Goal: Information Seeking & Learning: Learn about a topic

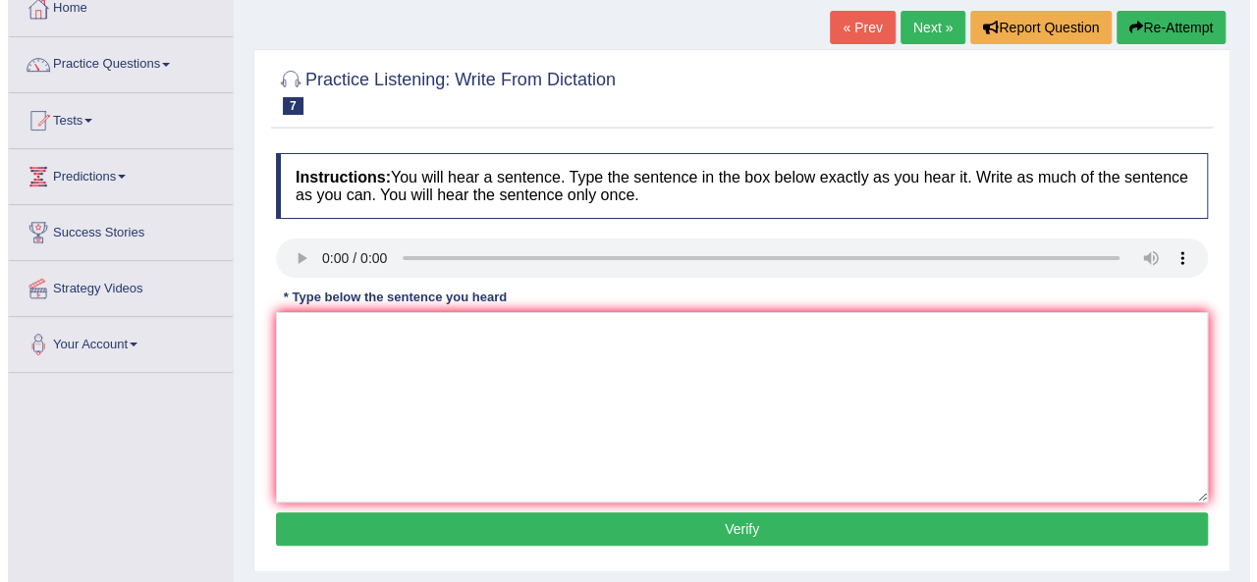
scroll to position [98, 0]
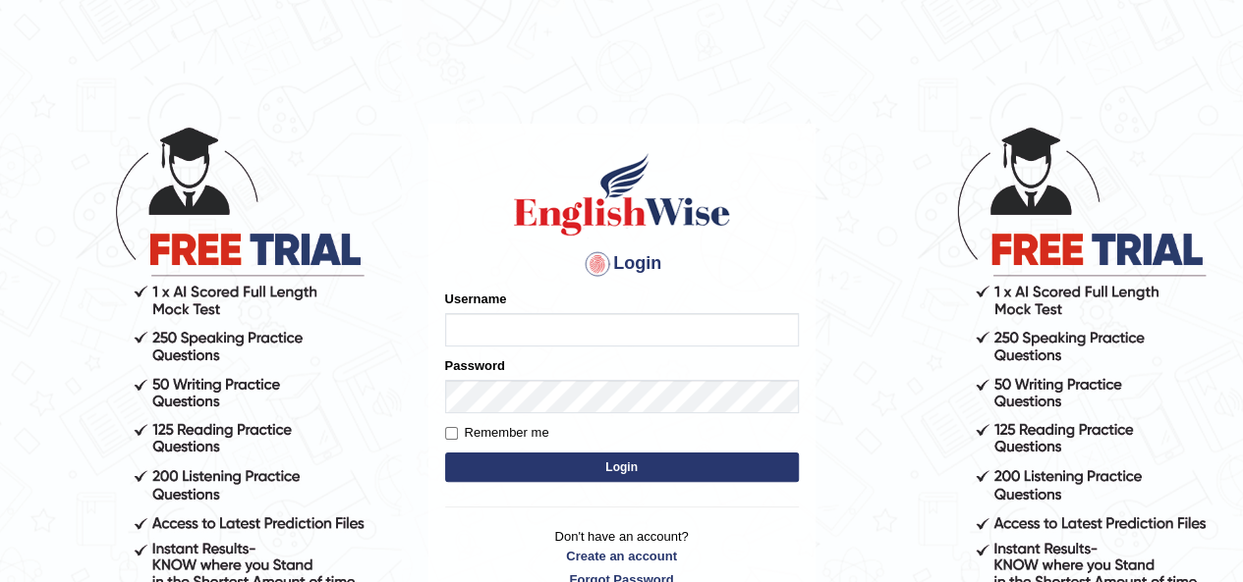
type input "okyere"
click at [591, 464] on button "Login" at bounding box center [622, 467] width 354 height 29
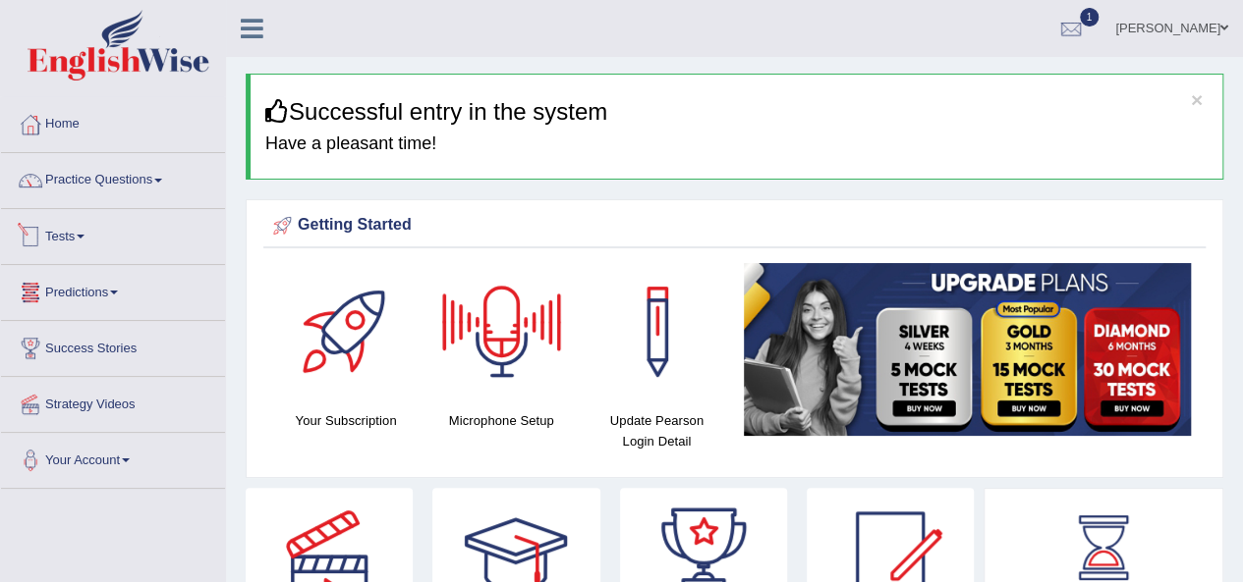
scroll to position [98, 0]
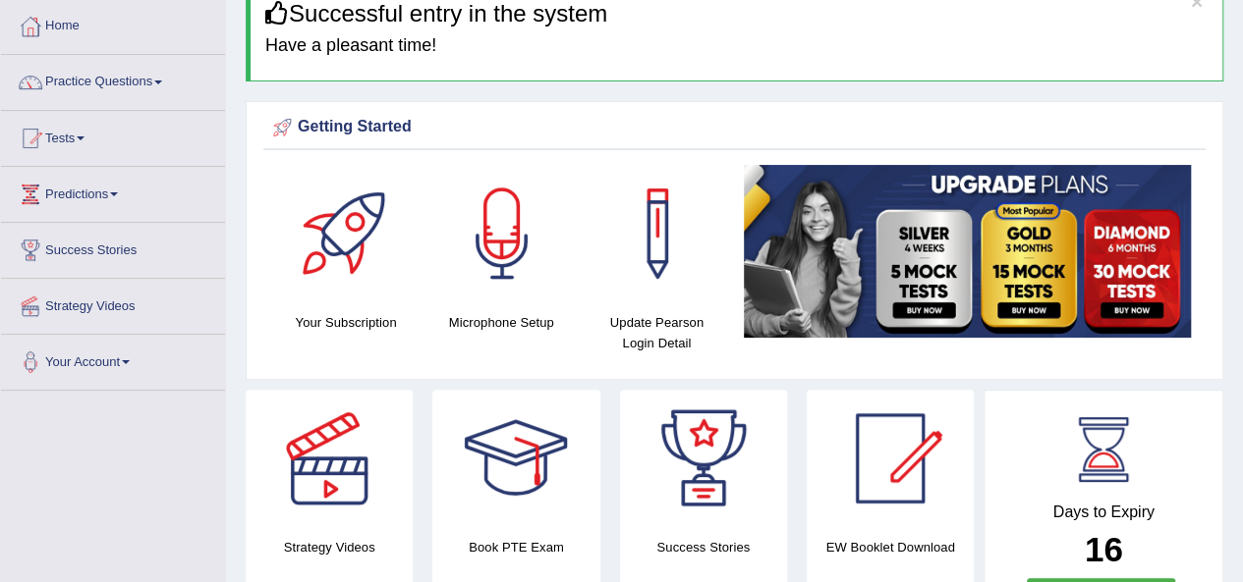
click at [84, 137] on span at bounding box center [81, 139] width 8 height 4
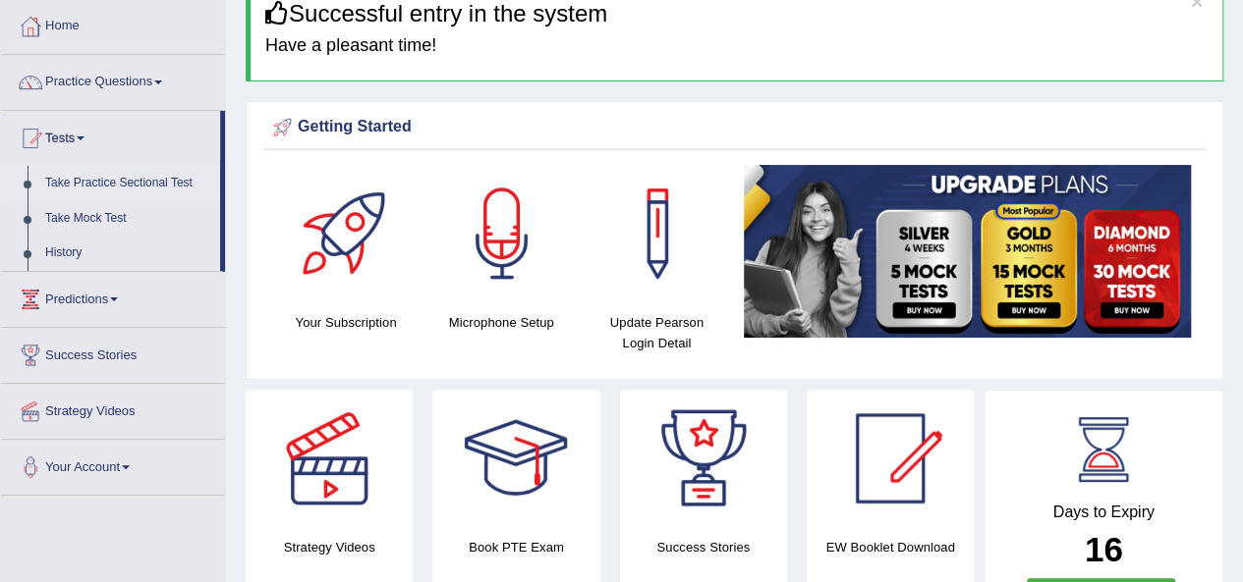
click at [108, 180] on link "Take Practice Sectional Test" at bounding box center [128, 183] width 184 height 35
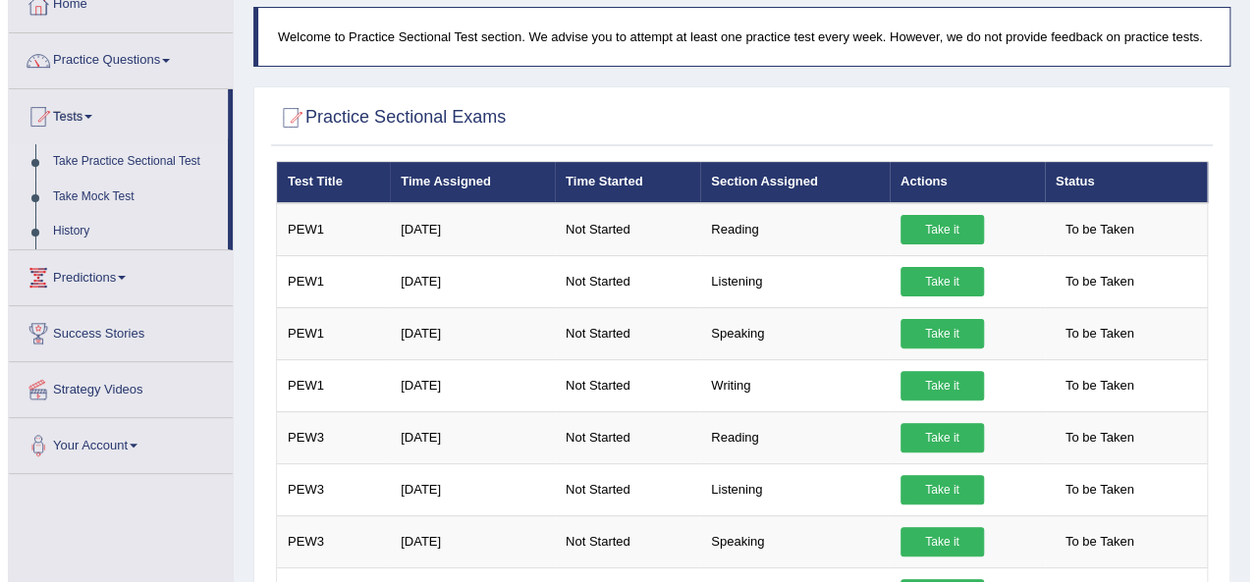
scroll to position [218, 0]
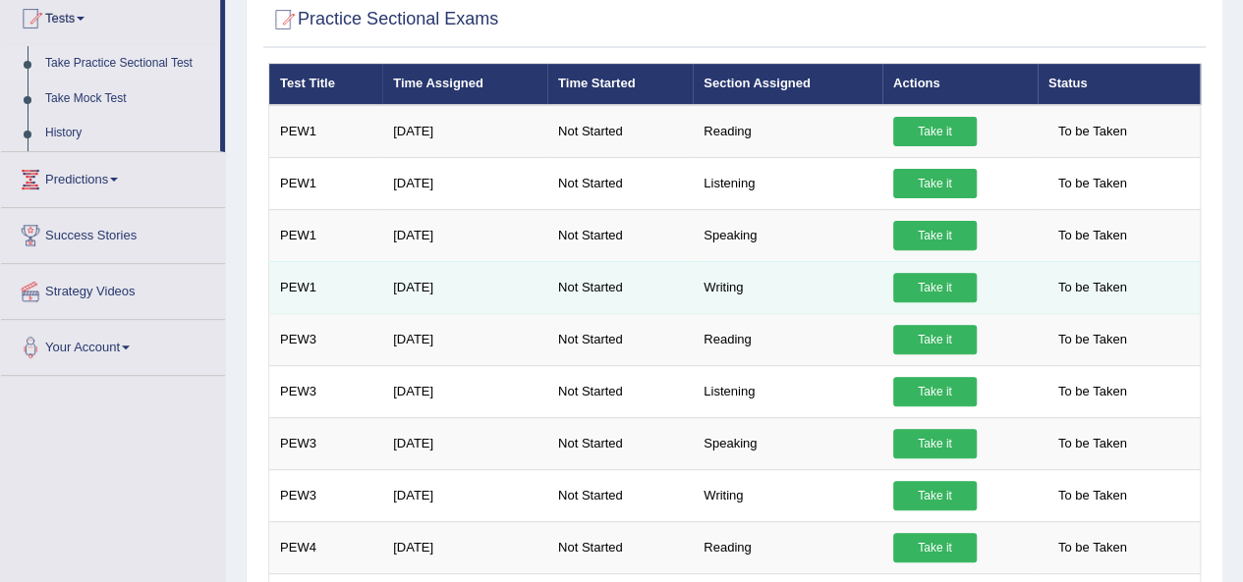
click at [306, 278] on td "PEW1" at bounding box center [326, 287] width 114 height 52
click at [945, 281] on link "Take it" at bounding box center [934, 287] width 83 height 29
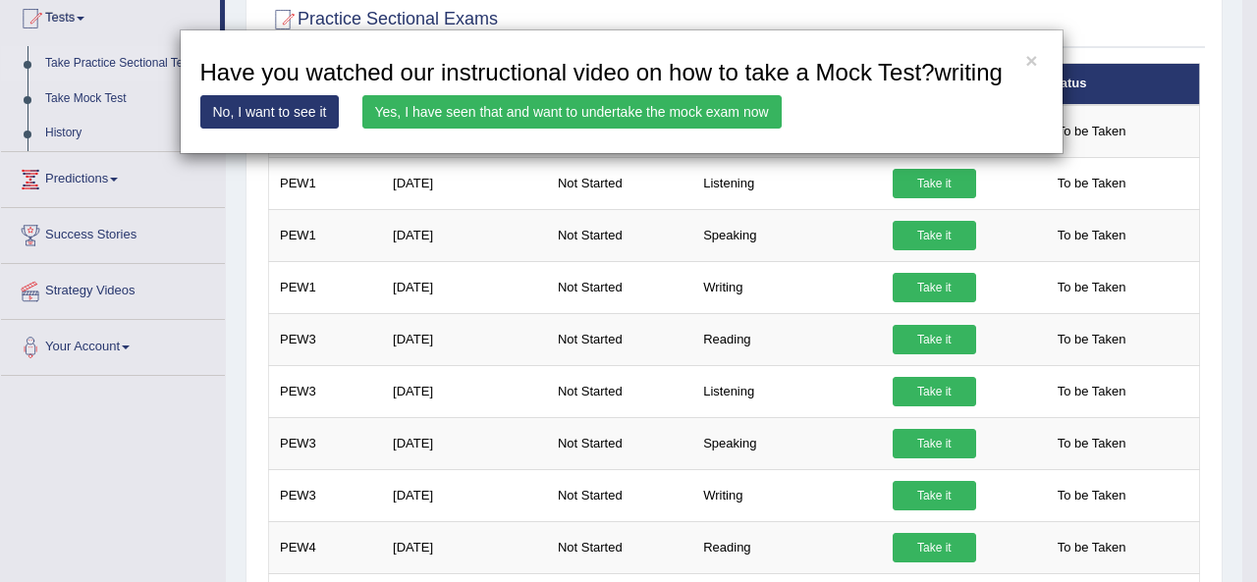
click at [527, 114] on link "Yes, I have seen that and want to undertake the mock exam now" at bounding box center [571, 111] width 419 height 33
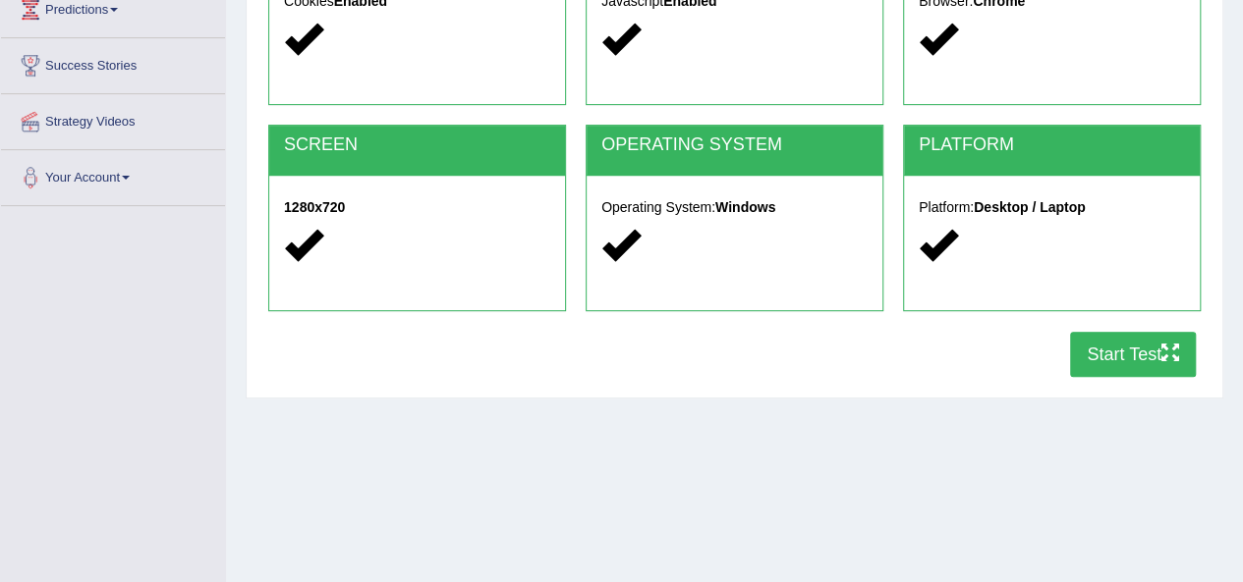
scroll to position [295, 0]
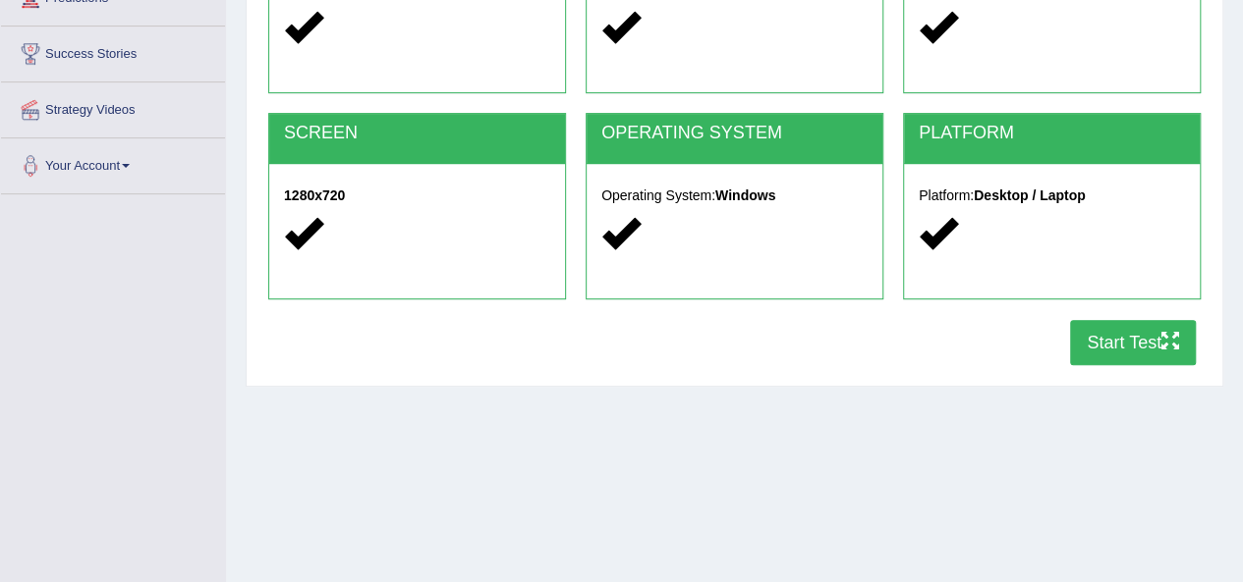
click at [1105, 339] on button "Start Test" at bounding box center [1133, 342] width 126 height 45
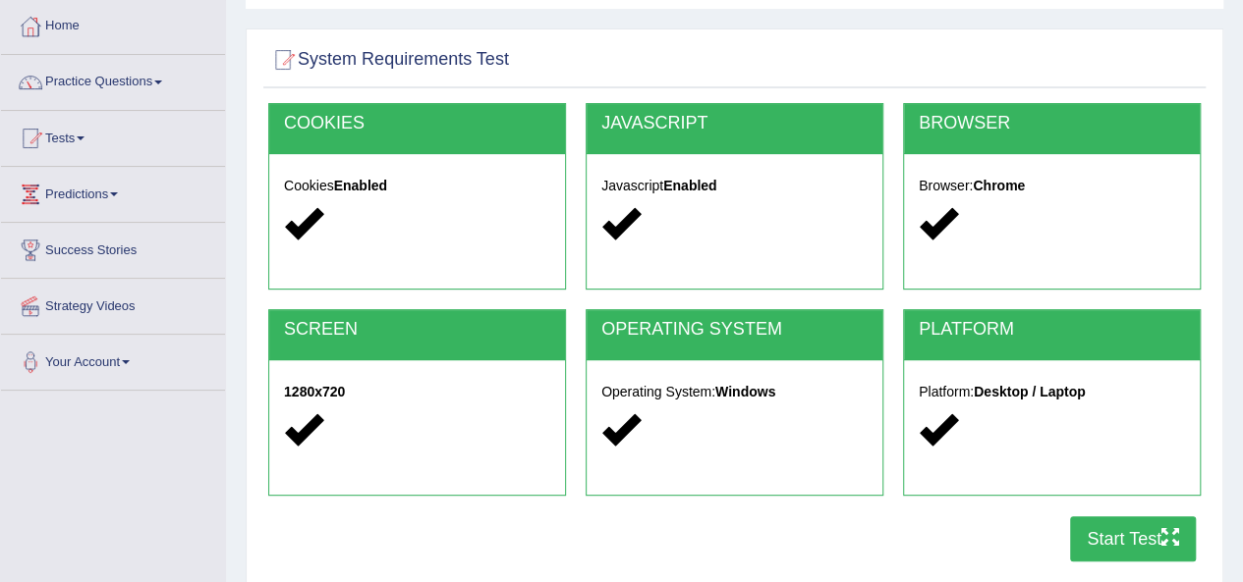
scroll to position [0, 0]
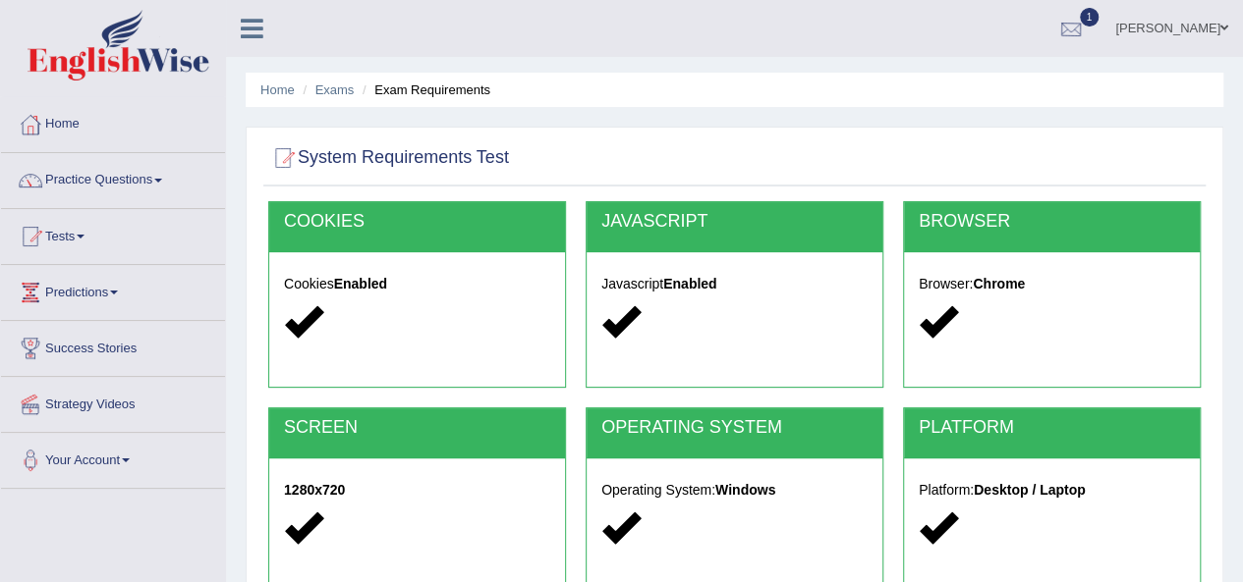
click at [1085, 19] on div at bounding box center [1070, 29] width 29 height 29
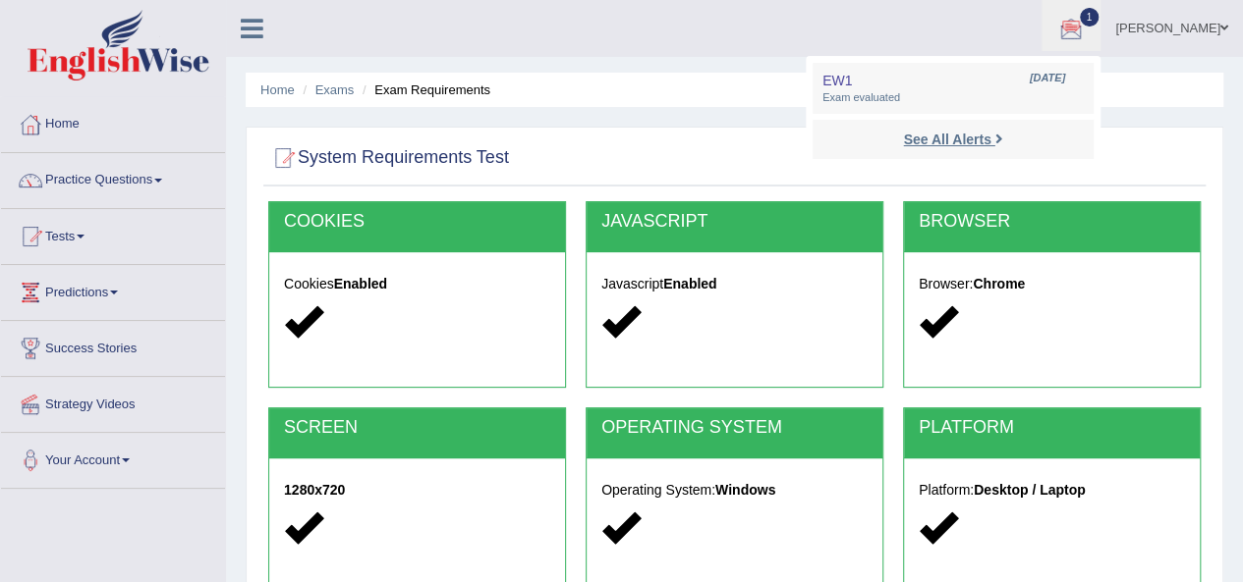
click at [990, 134] on strong "See All Alerts" at bounding box center [946, 140] width 87 height 16
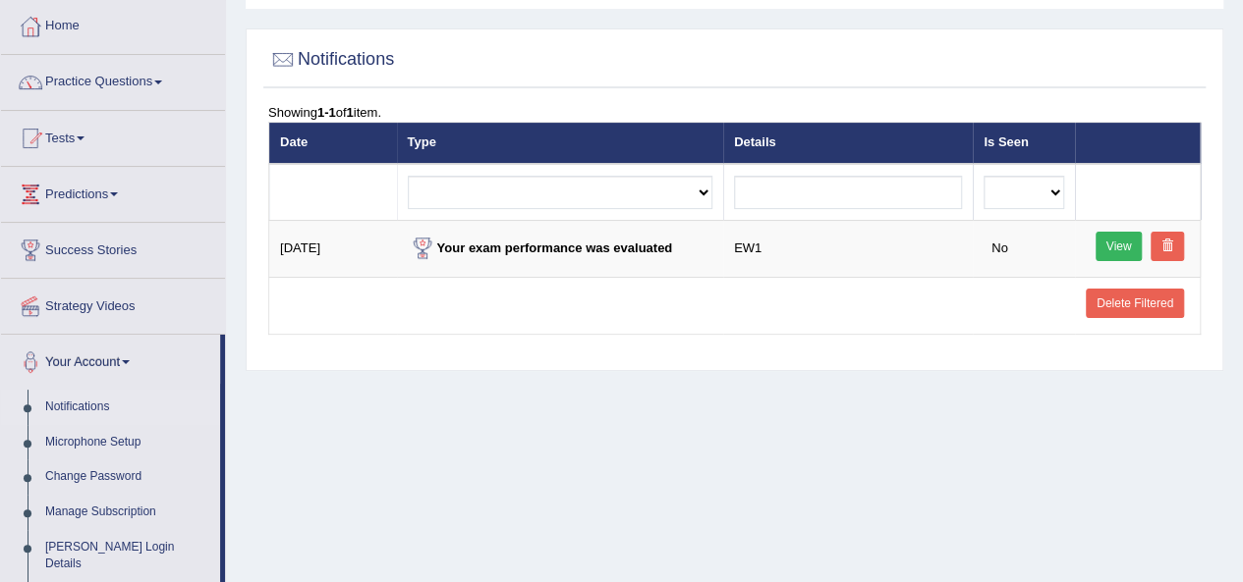
scroll to position [196, 0]
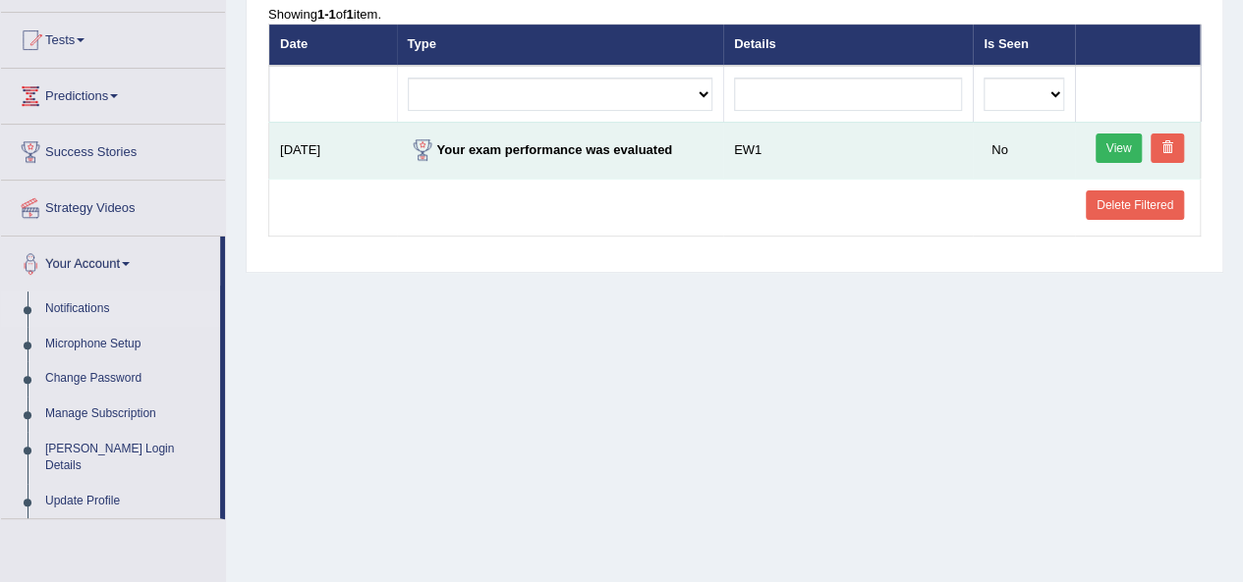
click at [1124, 150] on link "View" at bounding box center [1118, 148] width 47 height 29
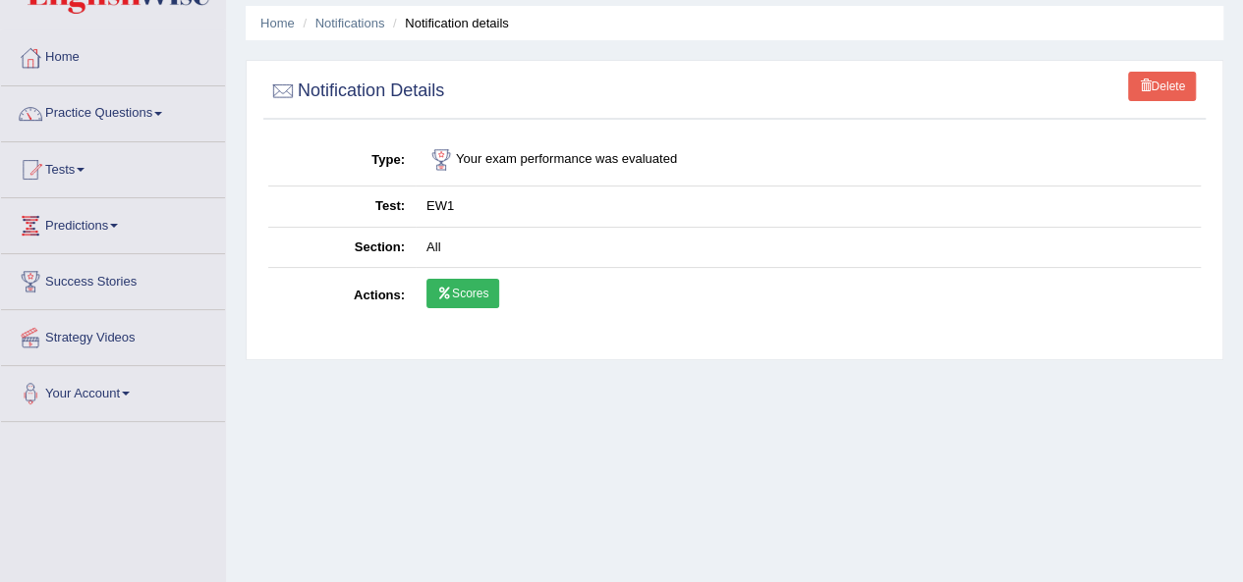
scroll to position [98, 0]
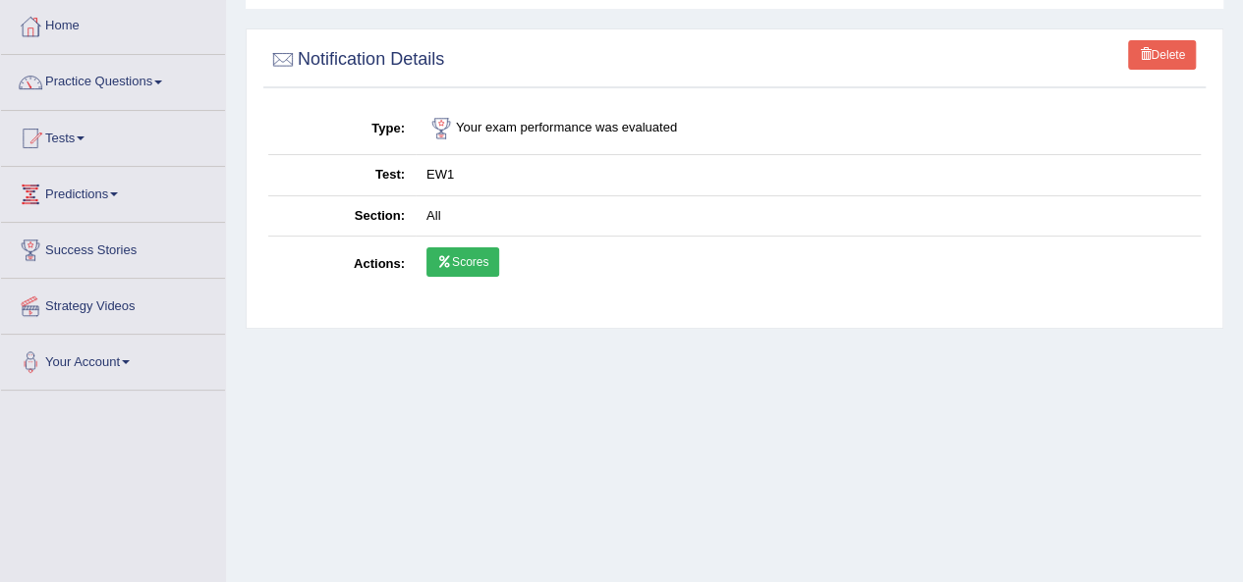
click at [450, 172] on td "EW1" at bounding box center [807, 175] width 785 height 41
click at [436, 173] on td "EW1" at bounding box center [807, 175] width 785 height 41
click at [432, 218] on td "All" at bounding box center [807, 215] width 785 height 41
click at [437, 260] on icon at bounding box center [444, 262] width 15 height 12
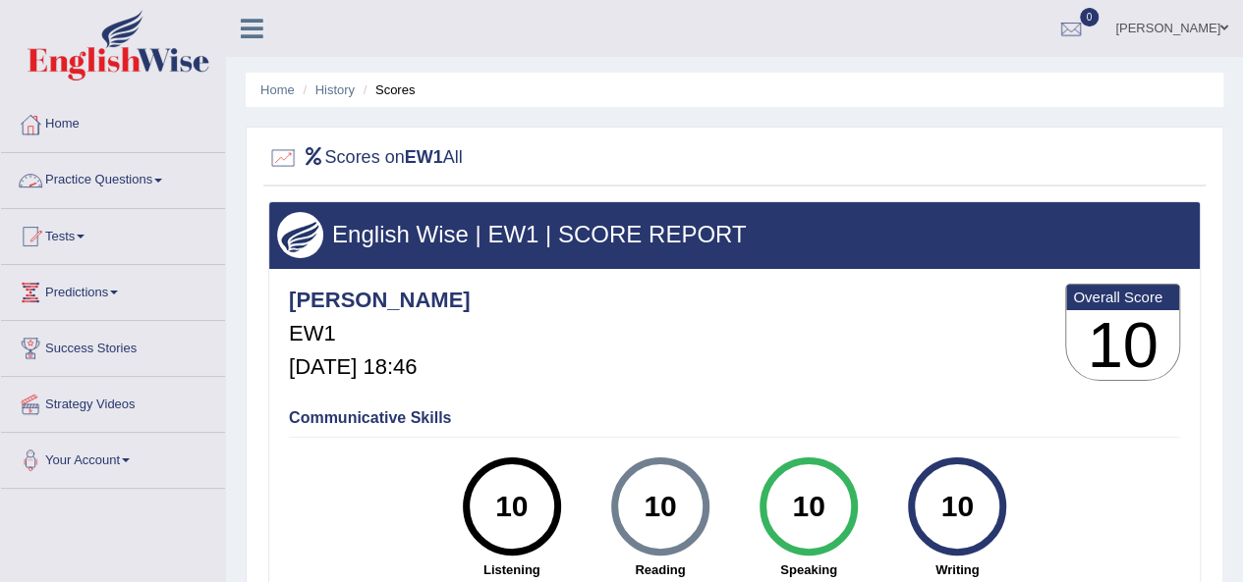
click at [162, 181] on span at bounding box center [158, 181] width 8 height 4
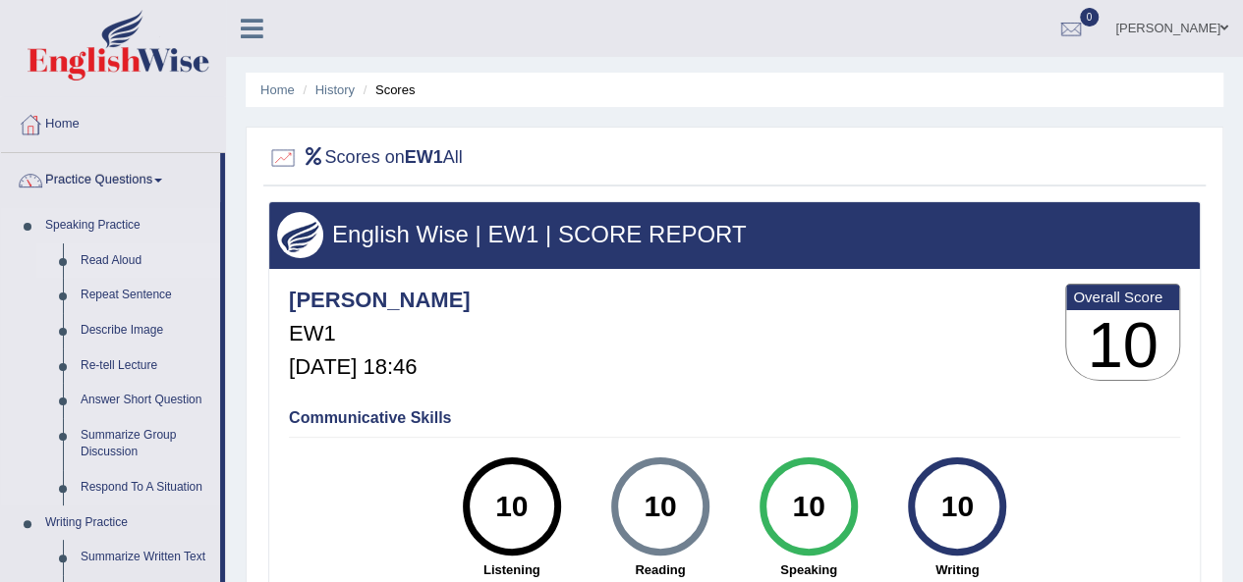
click at [128, 258] on link "Read Aloud" at bounding box center [146, 261] width 148 height 35
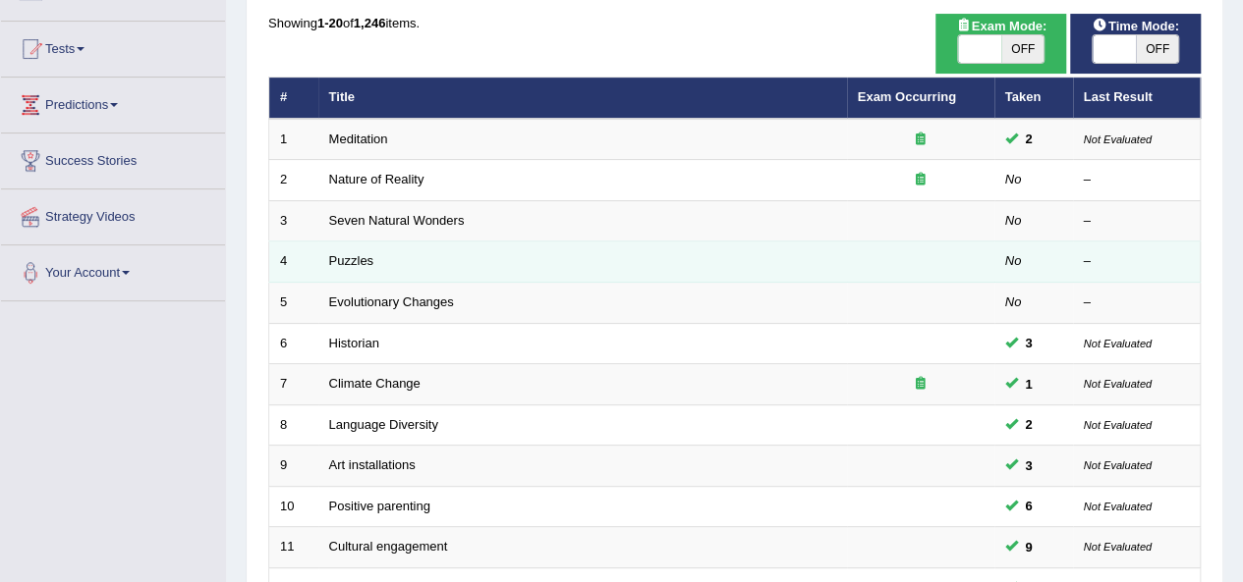
scroll to position [196, 0]
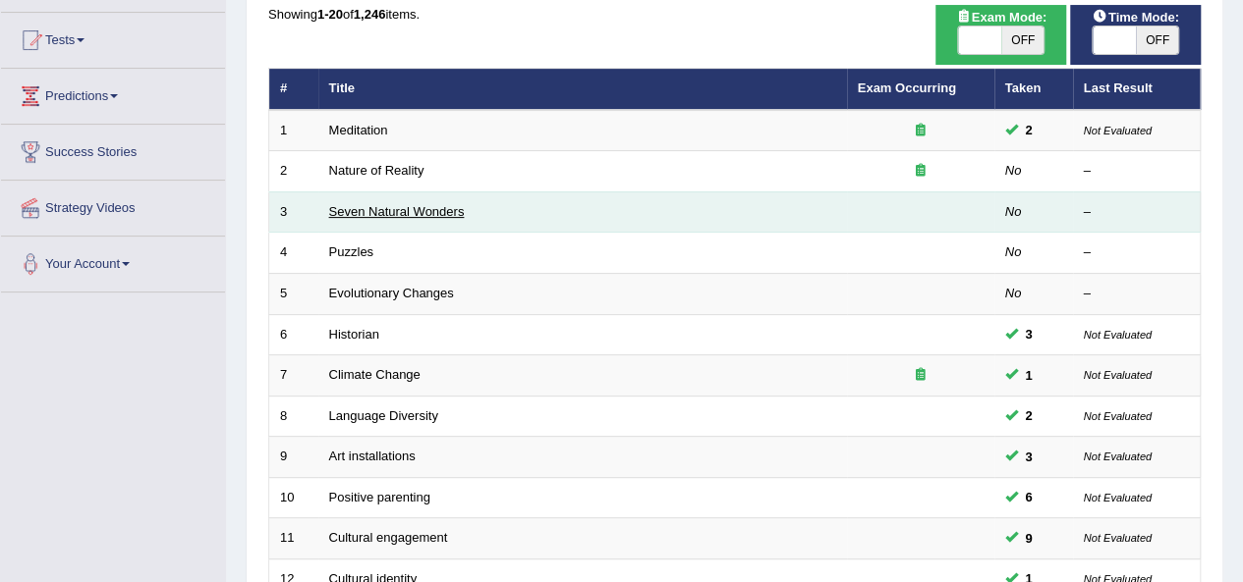
click at [442, 206] on link "Seven Natural Wonders" at bounding box center [397, 211] width 136 height 15
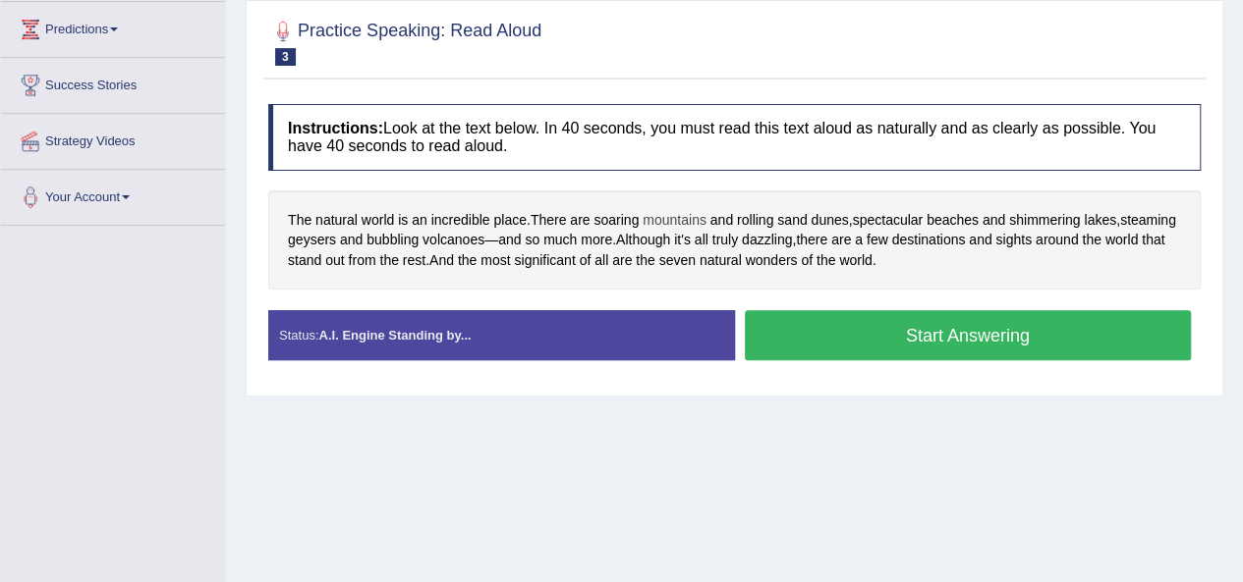
scroll to position [295, 0]
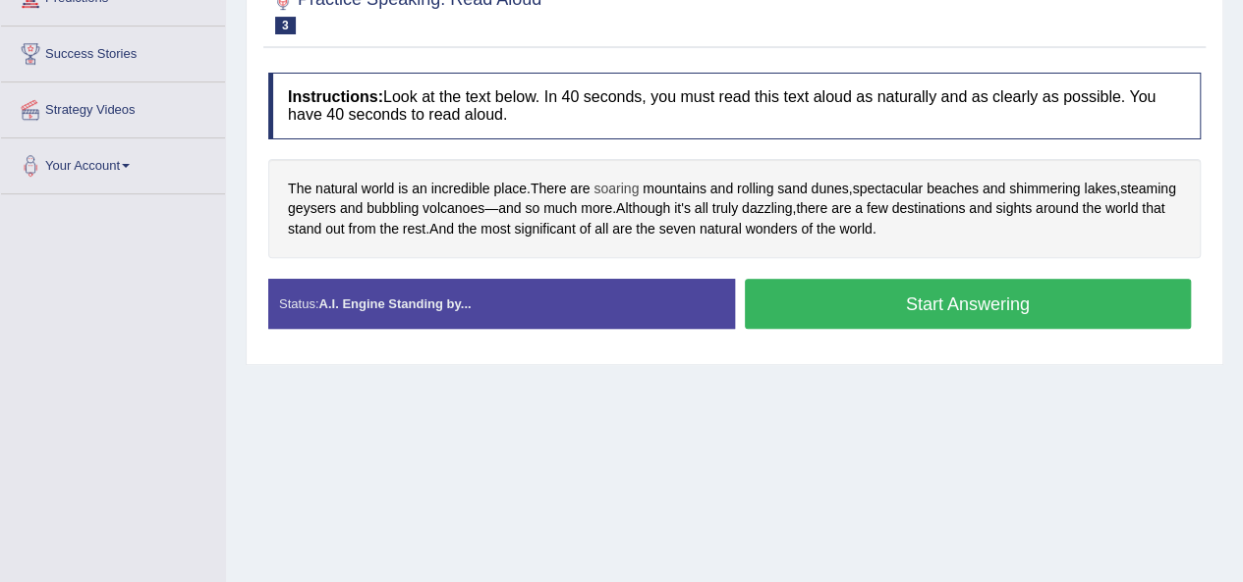
click at [622, 186] on span "soaring" at bounding box center [615, 189] width 45 height 21
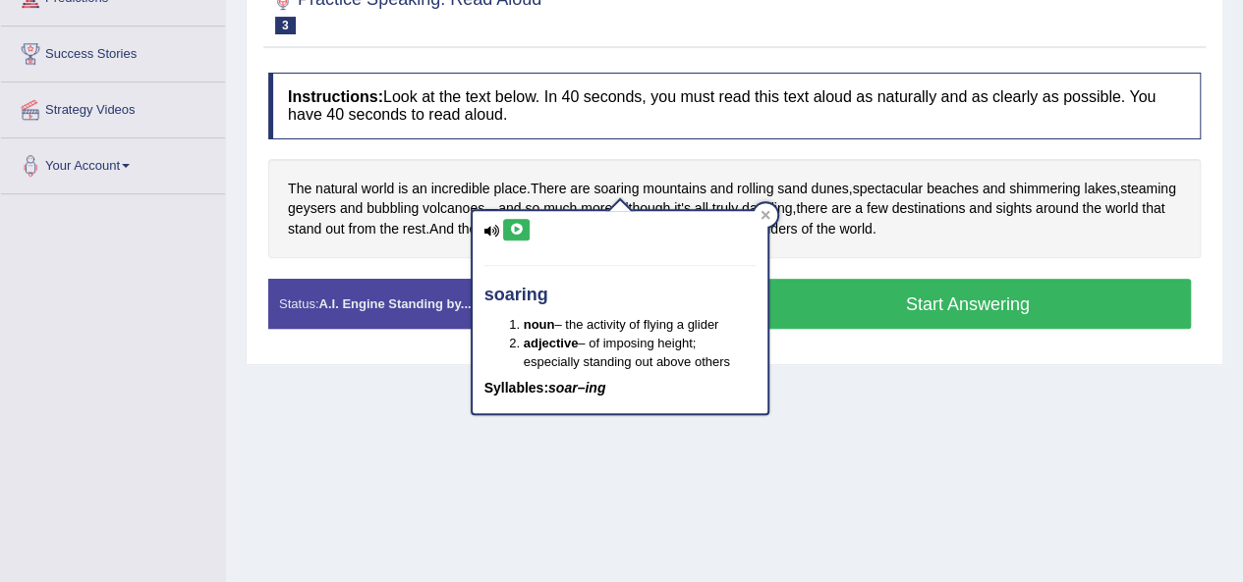
click at [526, 227] on button at bounding box center [516, 230] width 27 height 22
click at [519, 231] on icon at bounding box center [516, 230] width 15 height 12
click at [607, 139] on div "Instructions: Look at the text below. In 40 seconds, you must read this text al…" at bounding box center [734, 209] width 942 height 292
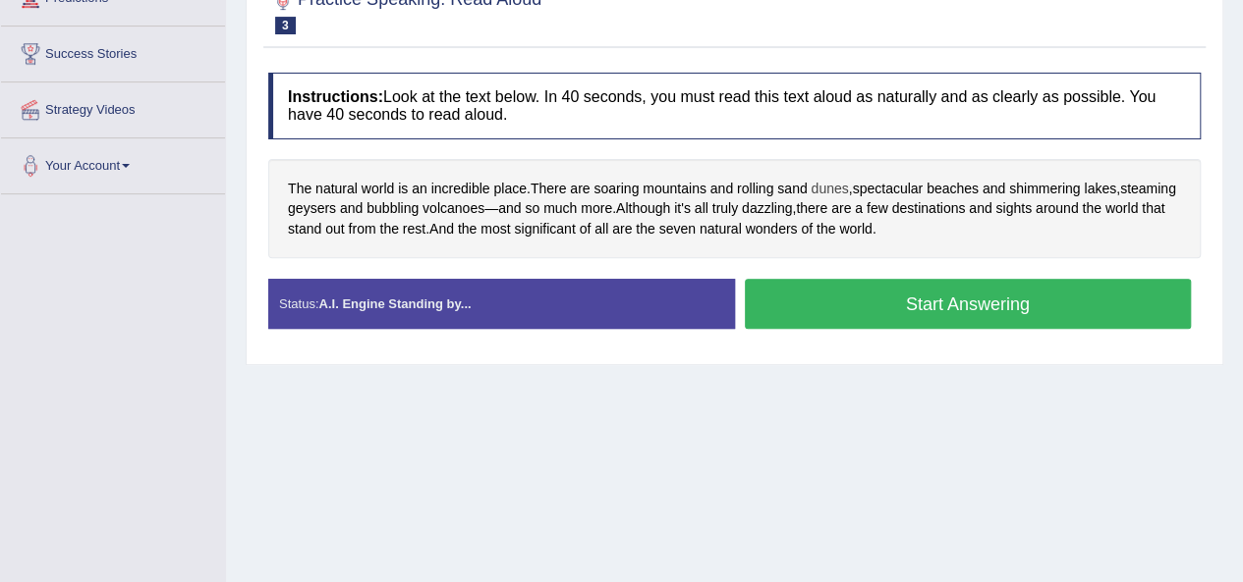
click at [841, 188] on span "dunes" at bounding box center [828, 189] width 37 height 21
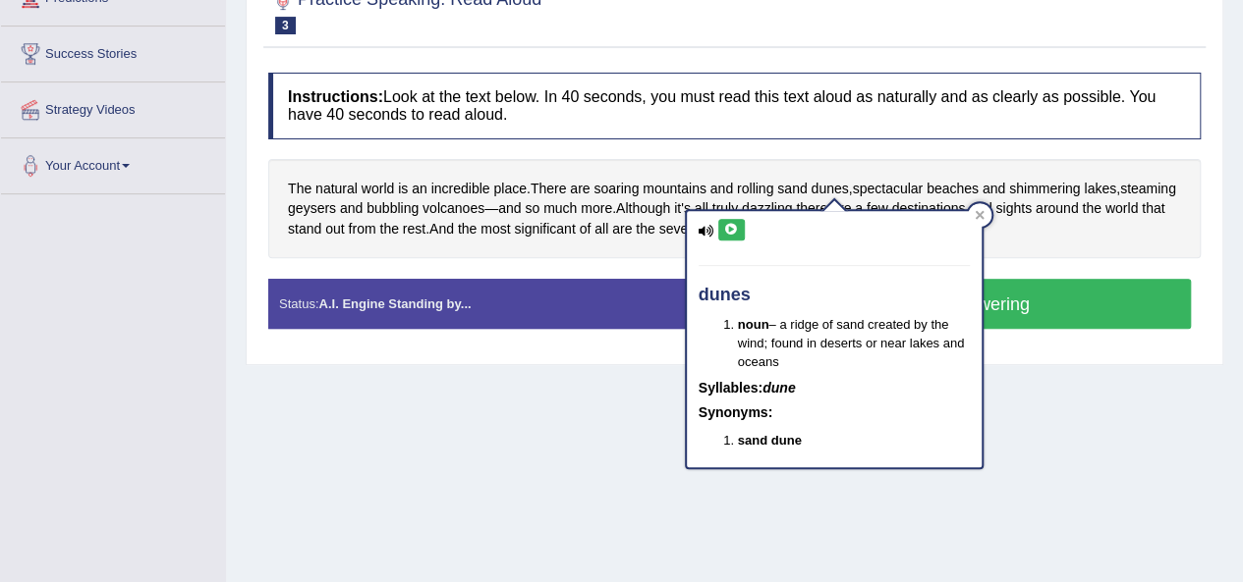
click at [729, 232] on icon at bounding box center [731, 230] width 15 height 12
click at [648, 268] on div "Instructions: Look at the text below. In 40 seconds, you must read this text al…" at bounding box center [734, 209] width 942 height 292
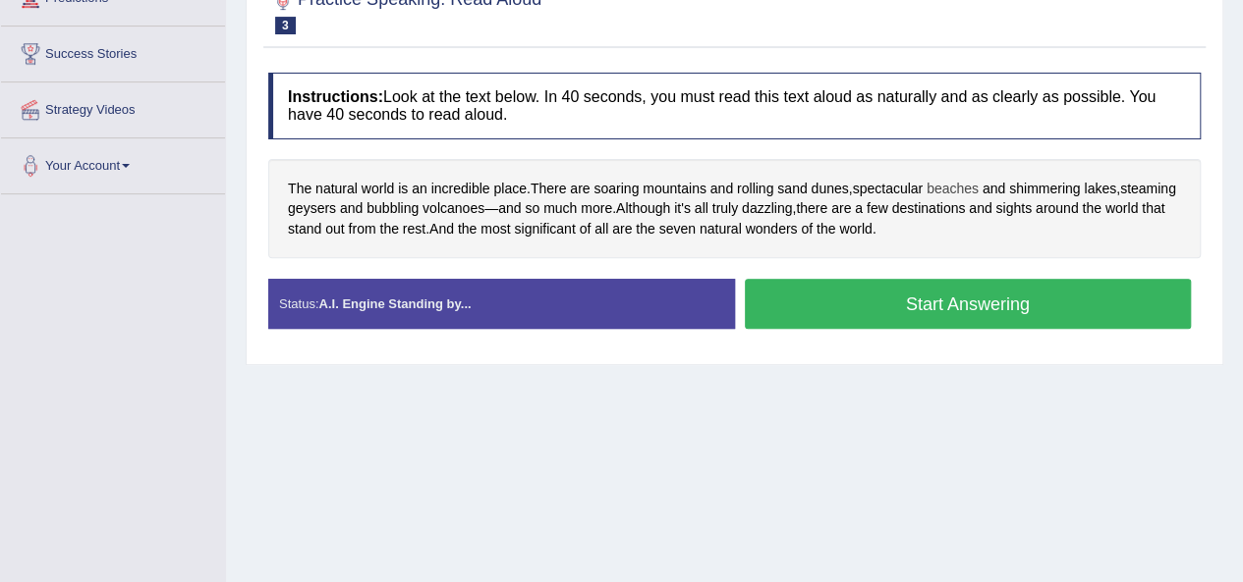
click at [951, 188] on span "beaches" at bounding box center [952, 189] width 52 height 21
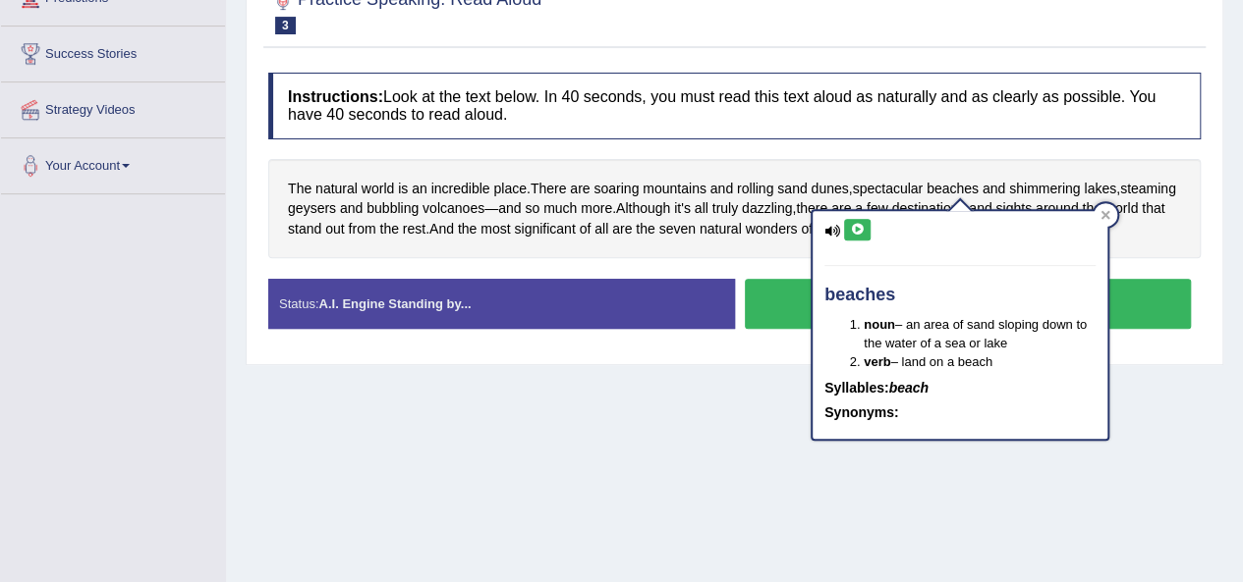
click at [855, 225] on icon at bounding box center [857, 230] width 15 height 12
click at [1045, 190] on span "shimmering" at bounding box center [1044, 189] width 71 height 21
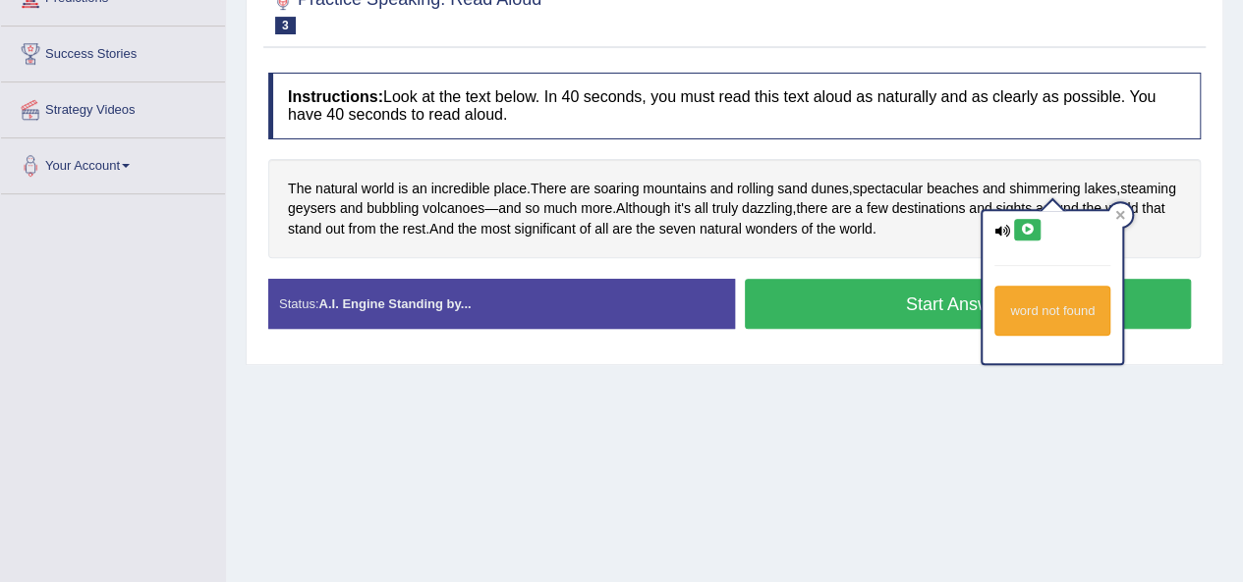
click at [1023, 232] on icon at bounding box center [1027, 230] width 15 height 12
click at [336, 207] on span "geysers" at bounding box center [312, 208] width 48 height 21
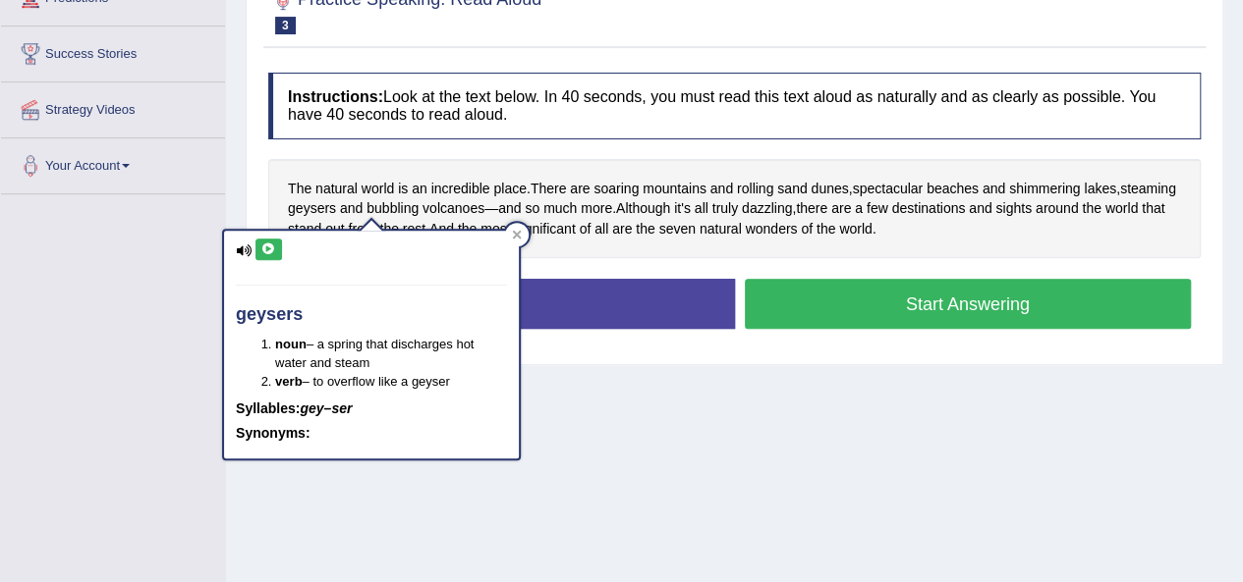
click at [265, 250] on icon at bounding box center [268, 250] width 15 height 12
click at [418, 208] on span "bubbling" at bounding box center [392, 208] width 52 height 21
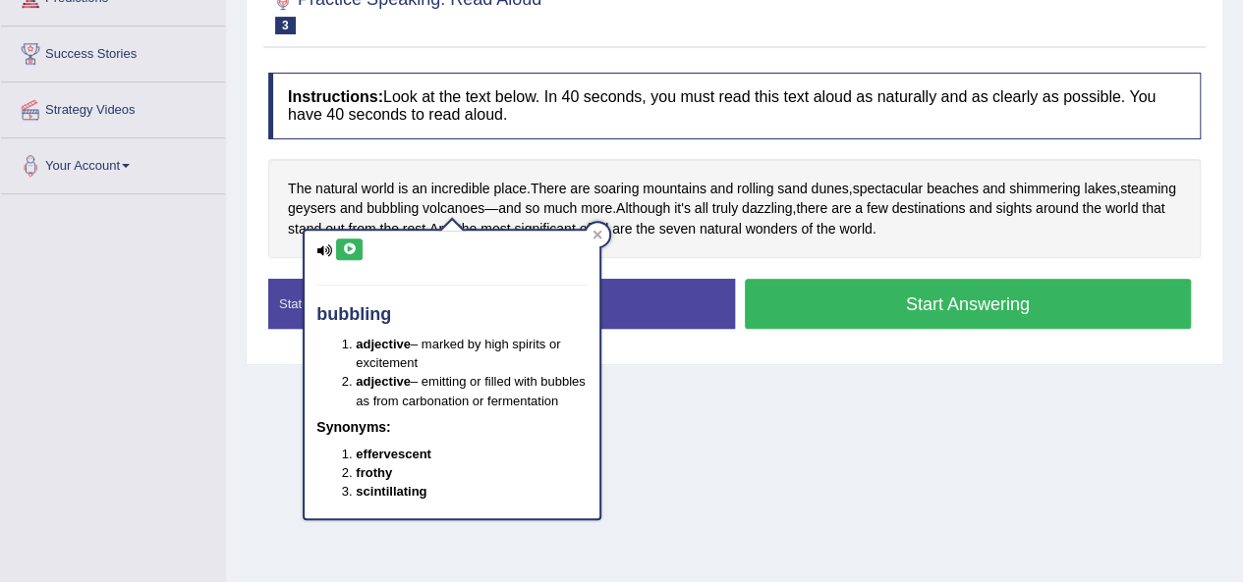
click at [338, 242] on button at bounding box center [349, 250] width 27 height 22
click at [484, 202] on span "volcanoes" at bounding box center [453, 208] width 62 height 21
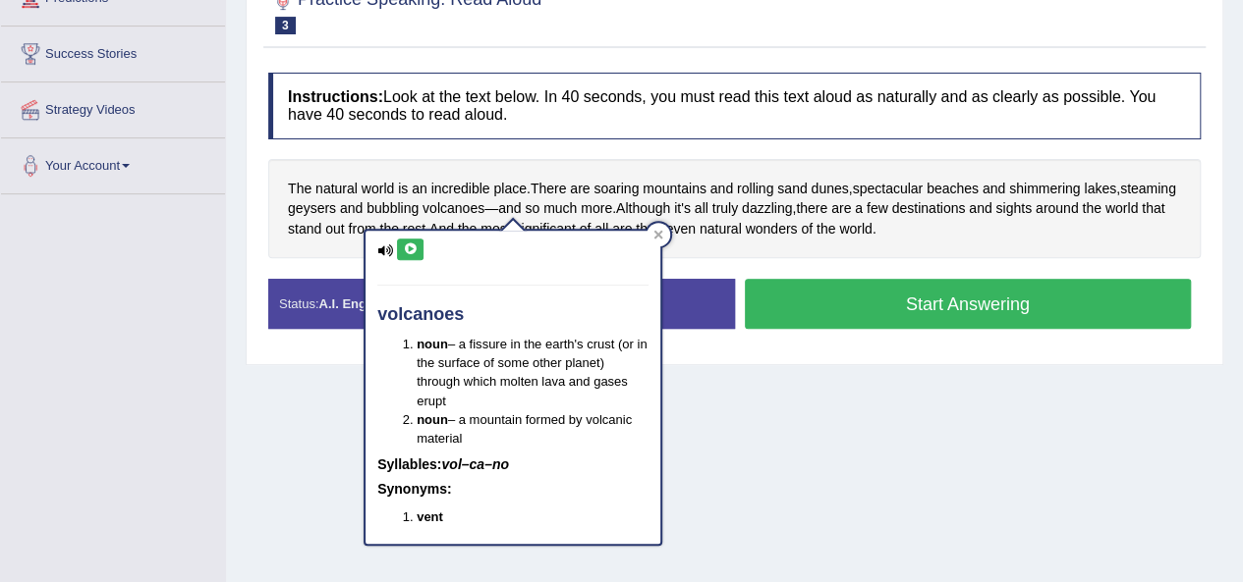
click at [407, 247] on icon at bounding box center [410, 250] width 15 height 12
click at [792, 206] on span "dazzling" at bounding box center [767, 208] width 50 height 21
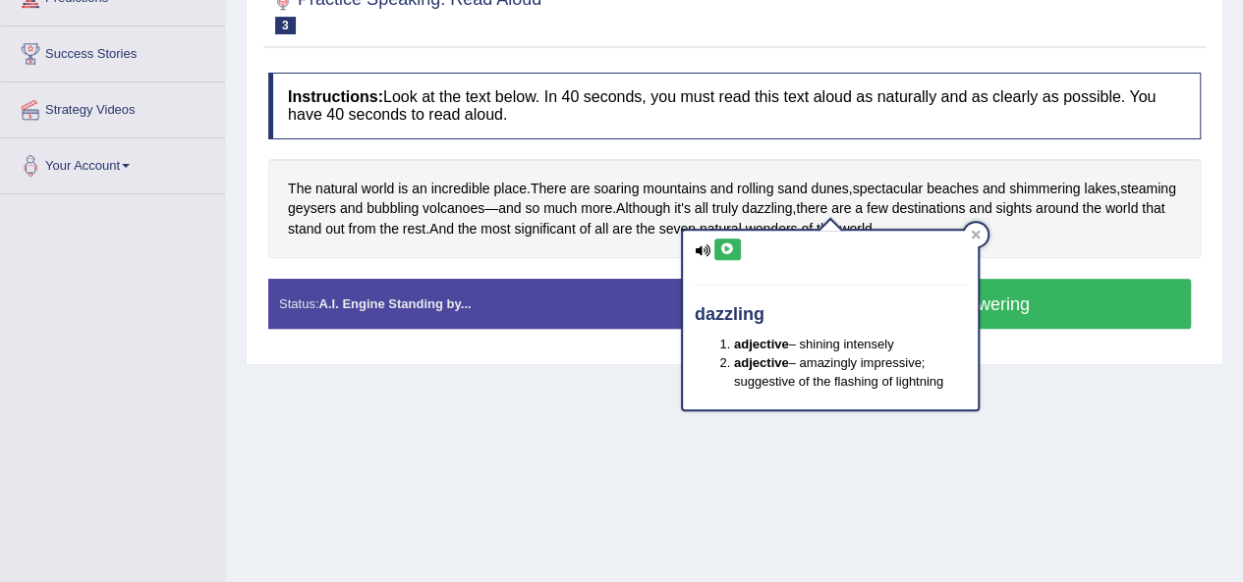
click at [729, 249] on icon at bounding box center [727, 250] width 15 height 12
click at [965, 213] on span "destinations" at bounding box center [928, 208] width 74 height 21
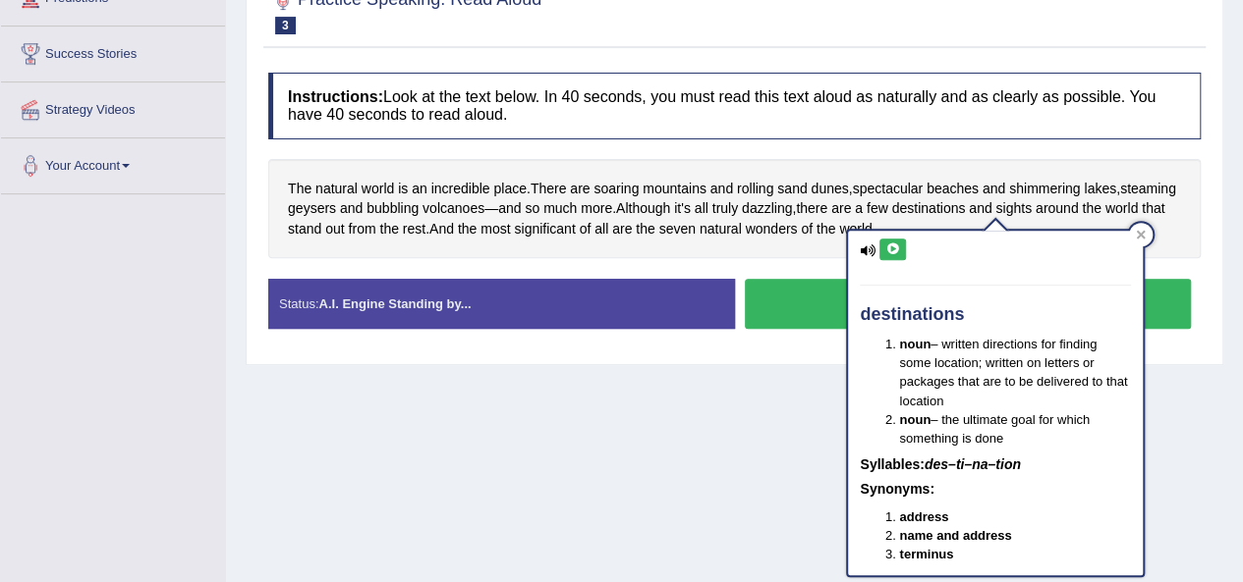
click at [890, 247] on icon at bounding box center [892, 250] width 15 height 12
click at [965, 205] on span "destinations" at bounding box center [928, 208] width 74 height 21
click at [1031, 211] on span "sights" at bounding box center [1013, 208] width 36 height 21
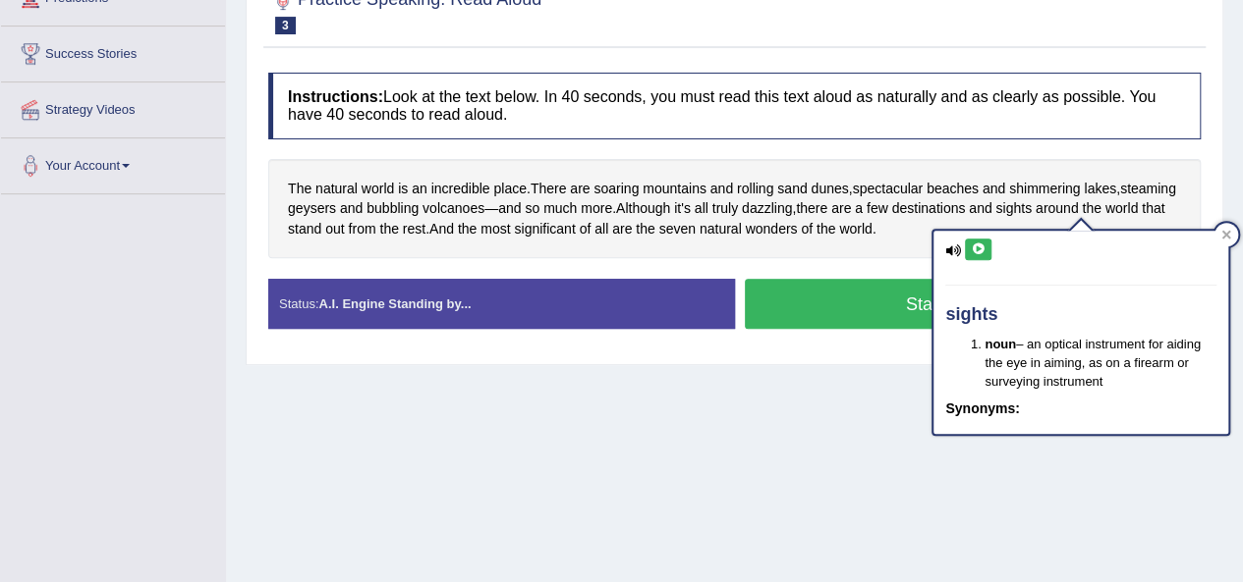
click at [980, 250] on icon at bounding box center [977, 250] width 15 height 12
click at [1120, 199] on span "steaming" at bounding box center [1148, 189] width 56 height 21
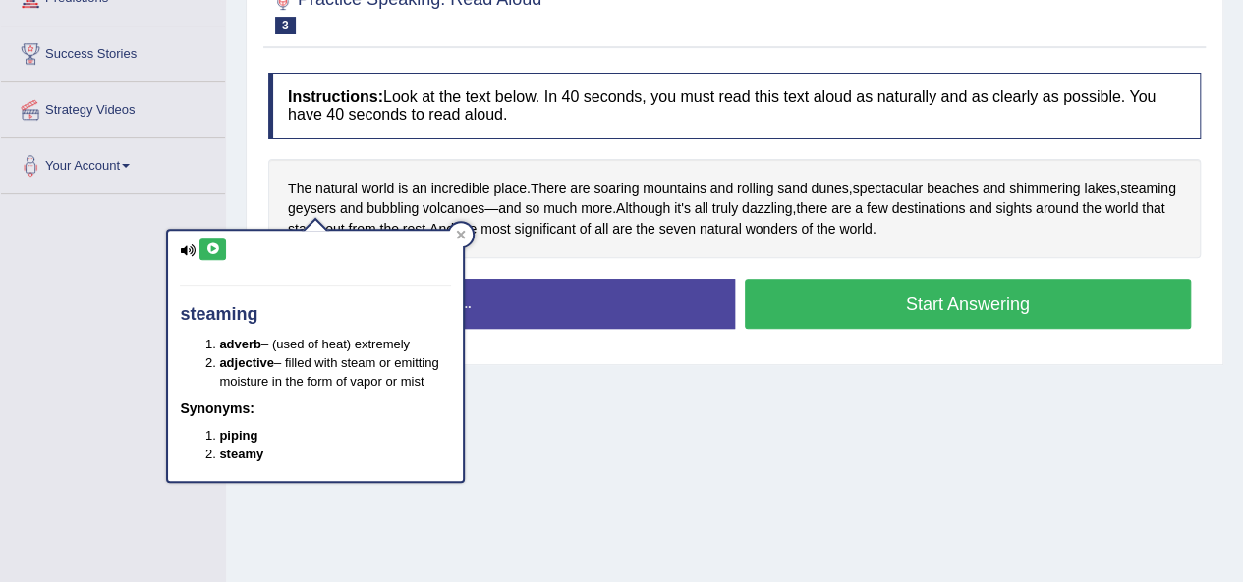
click at [212, 242] on button at bounding box center [212, 250] width 27 height 22
click at [336, 207] on span "geysers" at bounding box center [312, 208] width 48 height 21
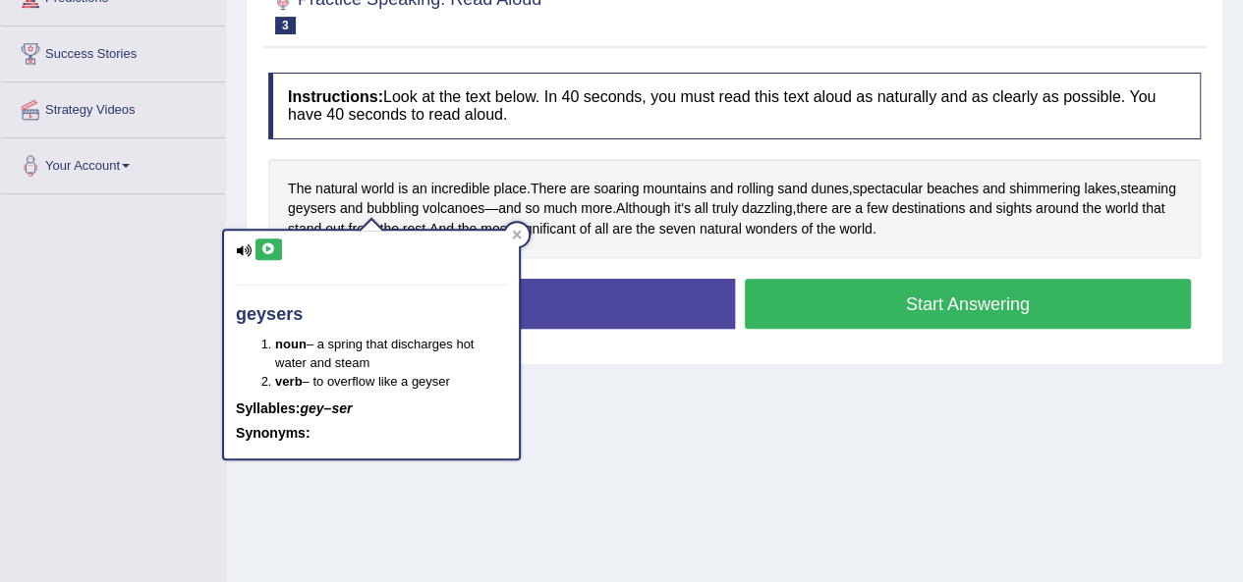
click at [268, 252] on icon at bounding box center [268, 250] width 15 height 12
click at [1120, 199] on span "steaming" at bounding box center [1148, 189] width 56 height 21
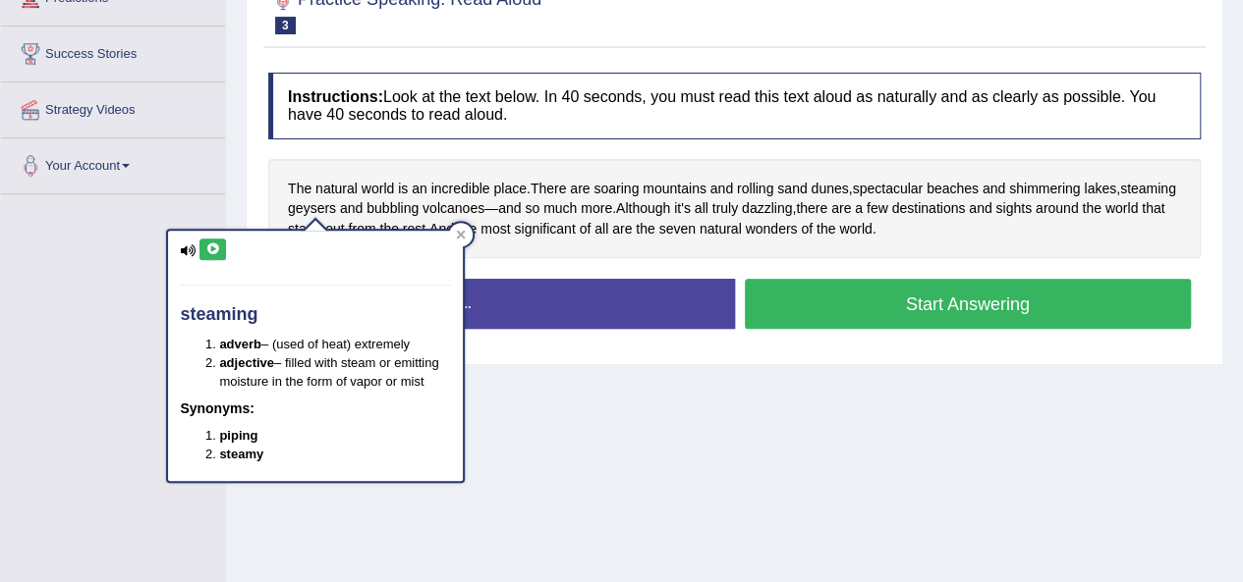
click at [209, 252] on icon at bounding box center [212, 250] width 15 height 12
click at [688, 353] on div "Practice Speaking: Read Aloud 3 Seven Natural Wonders Instructions: Look at the…" at bounding box center [734, 167] width 977 height 397
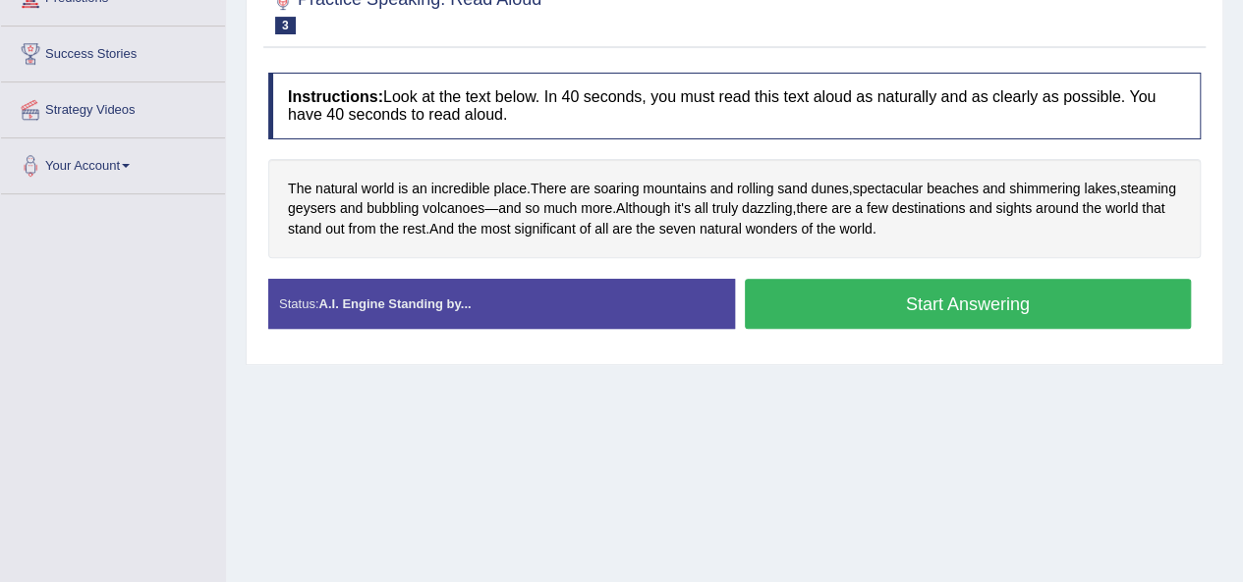
click at [820, 302] on button "Start Answering" at bounding box center [968, 304] width 447 height 50
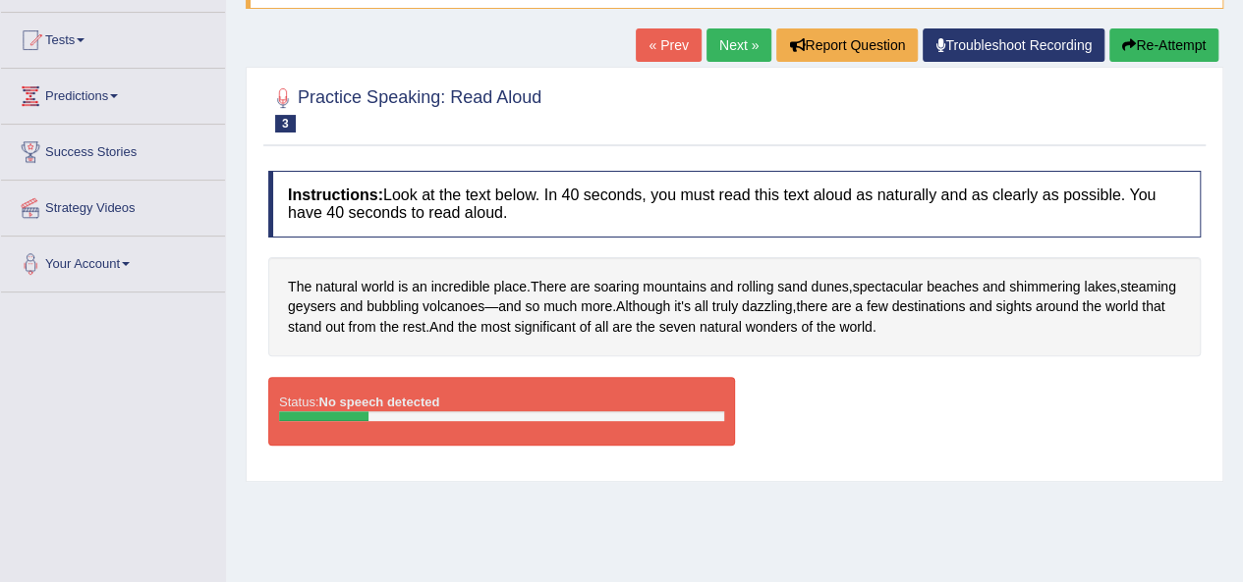
scroll to position [448, 0]
